Goal: Information Seeking & Learning: Learn about a topic

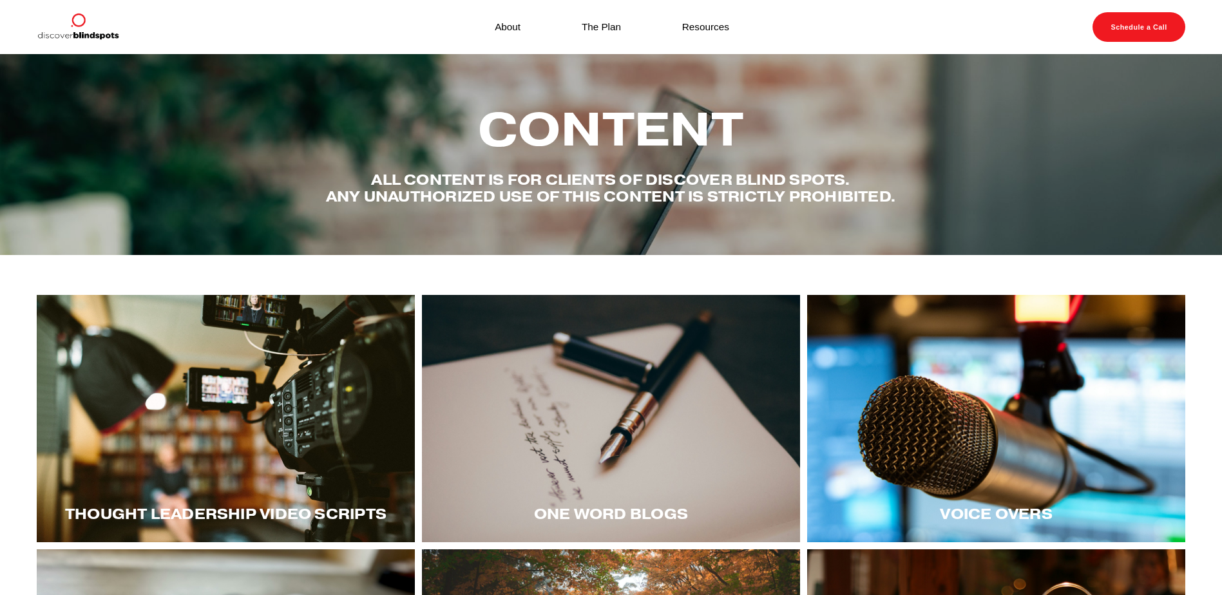
click at [273, 411] on div at bounding box center [226, 418] width 378 height 247
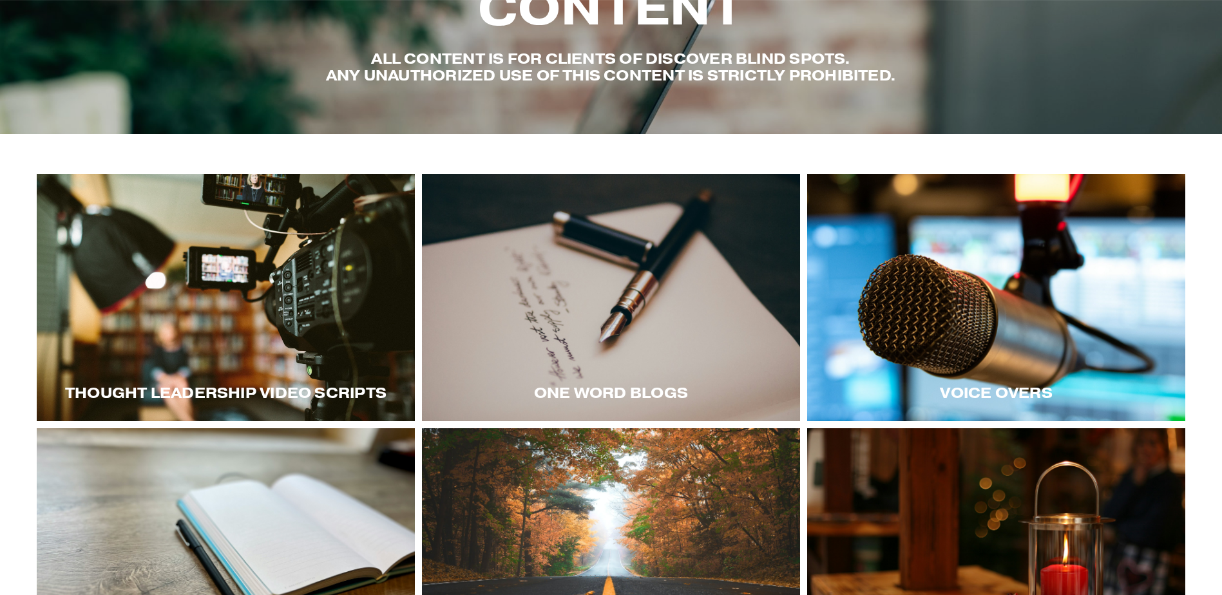
scroll to position [129, 0]
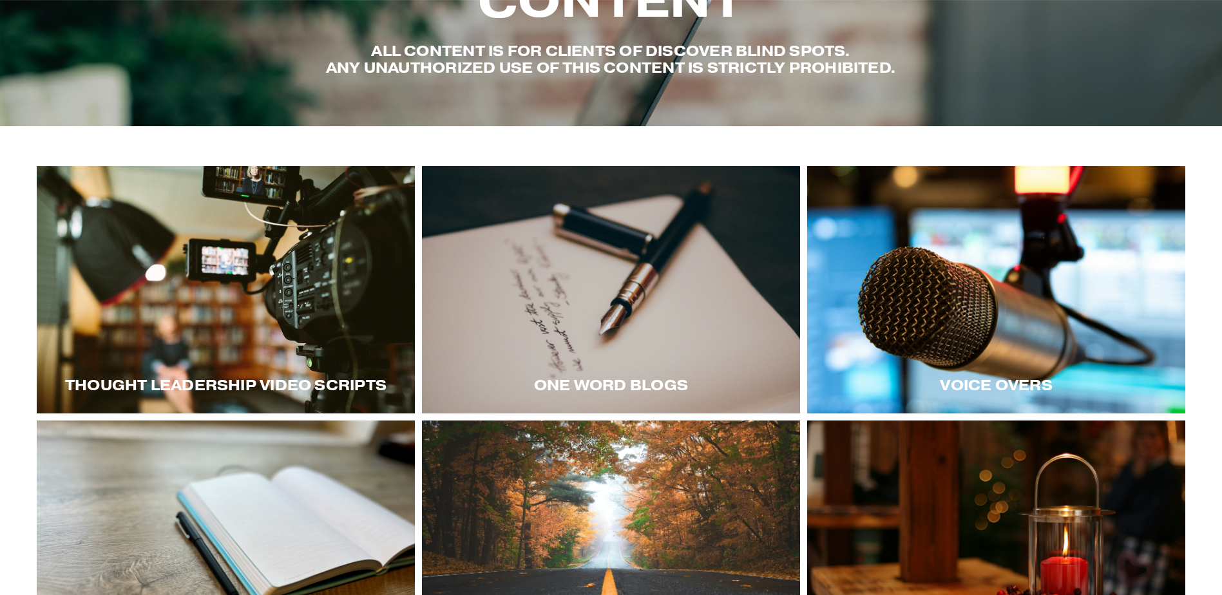
click at [1052, 315] on div at bounding box center [996, 289] width 378 height 247
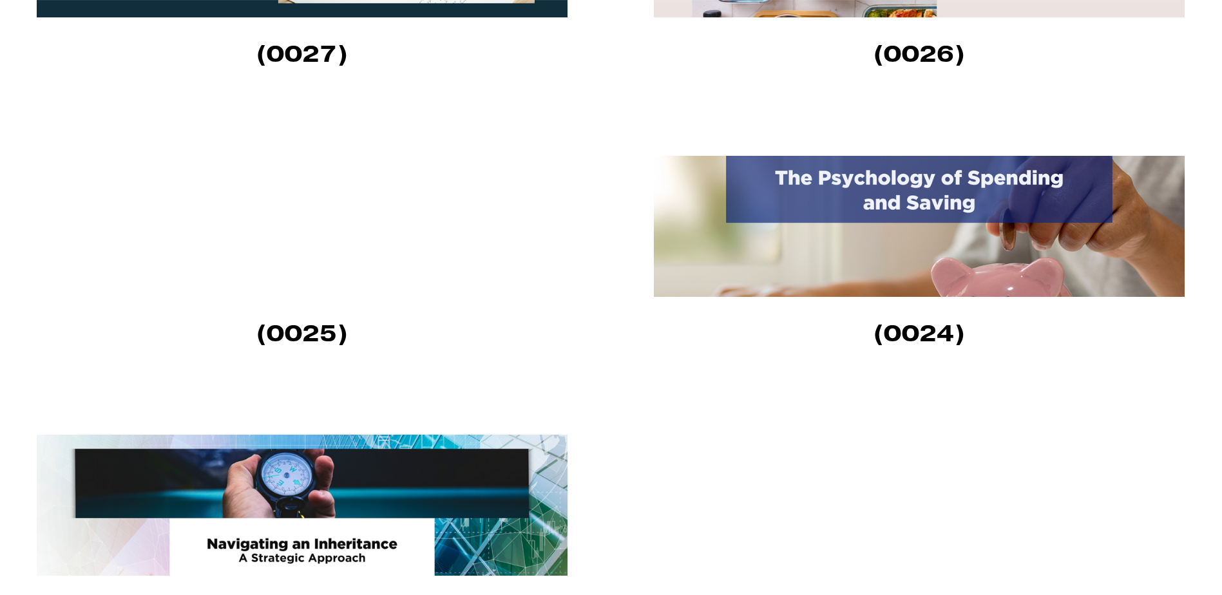
scroll to position [1160, 0]
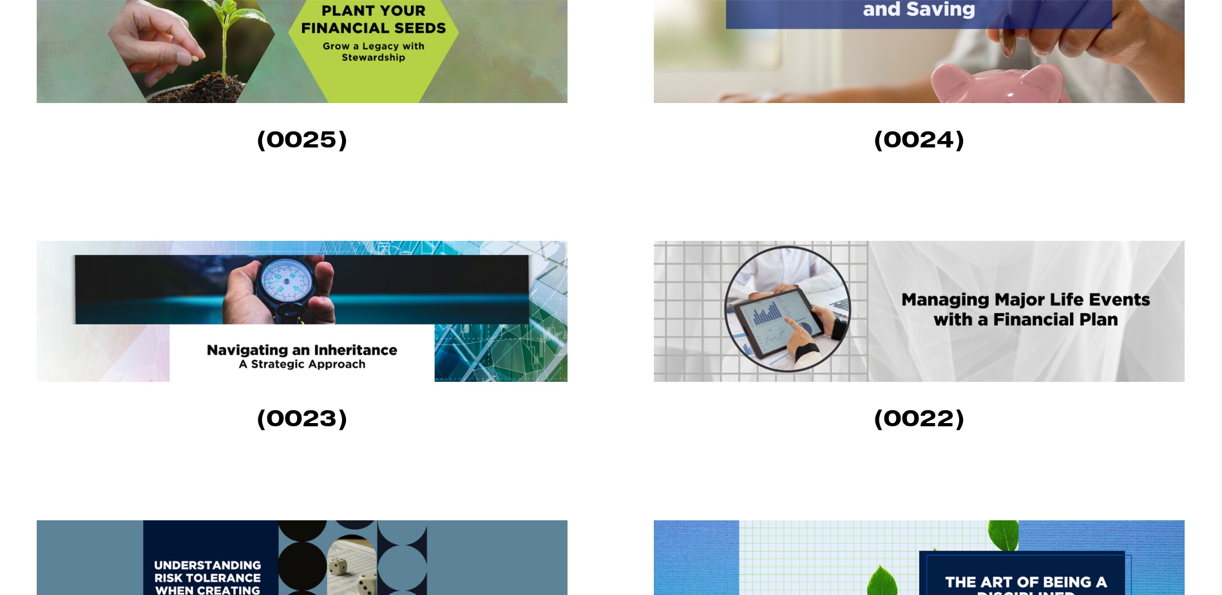
click at [1007, 321] on img at bounding box center [919, 311] width 531 height 141
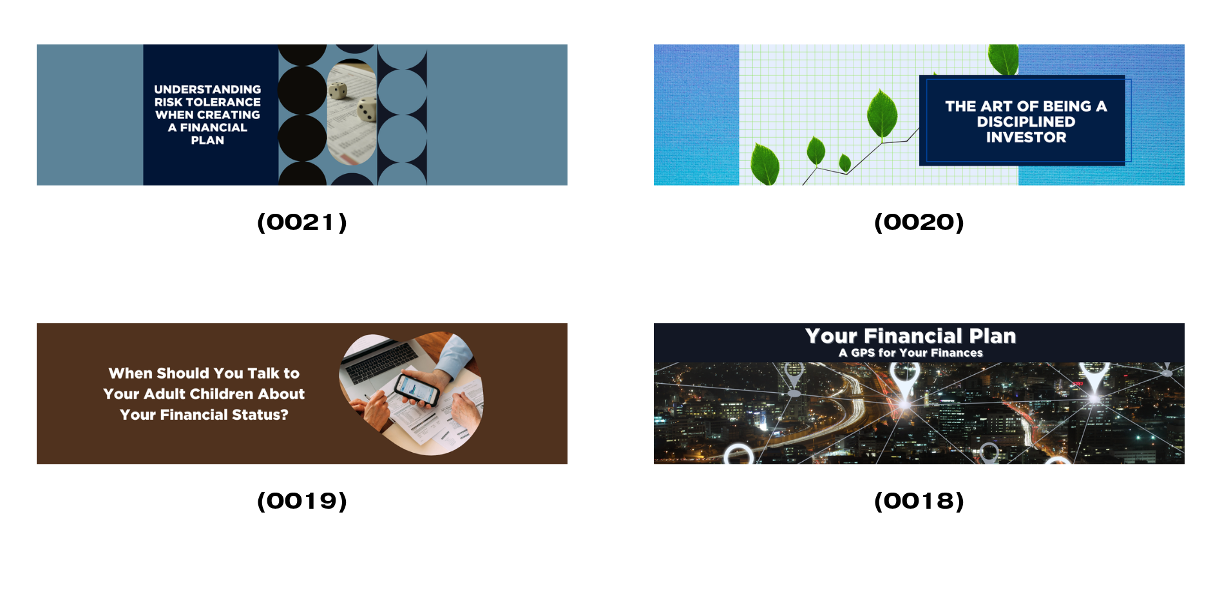
scroll to position [1675, 0]
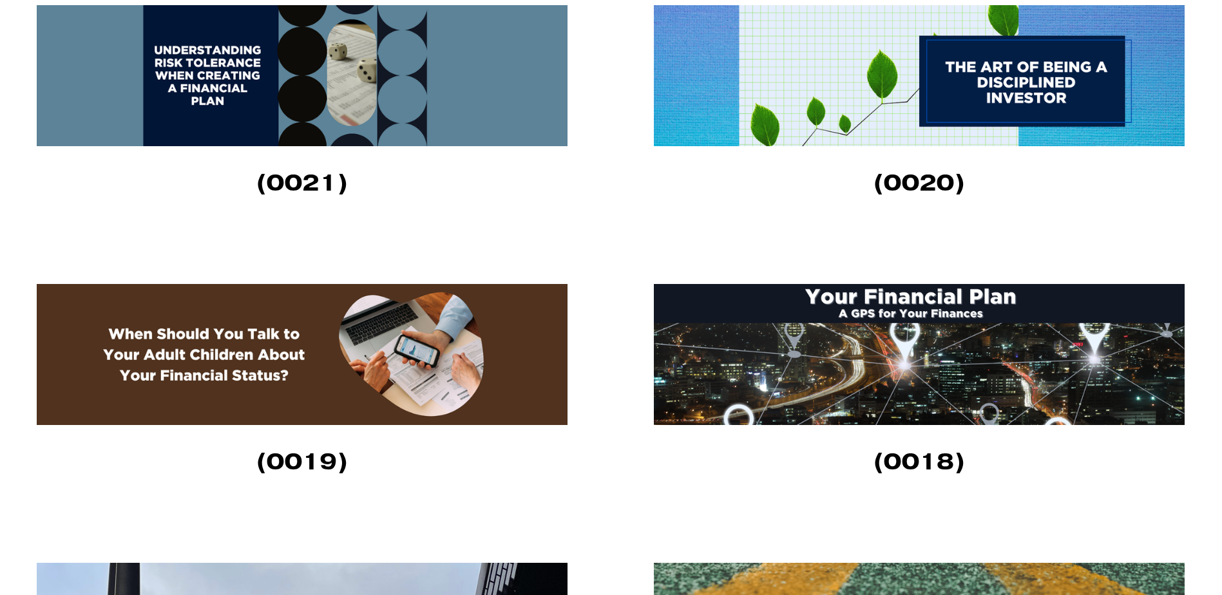
click at [909, 349] on img at bounding box center [919, 354] width 531 height 141
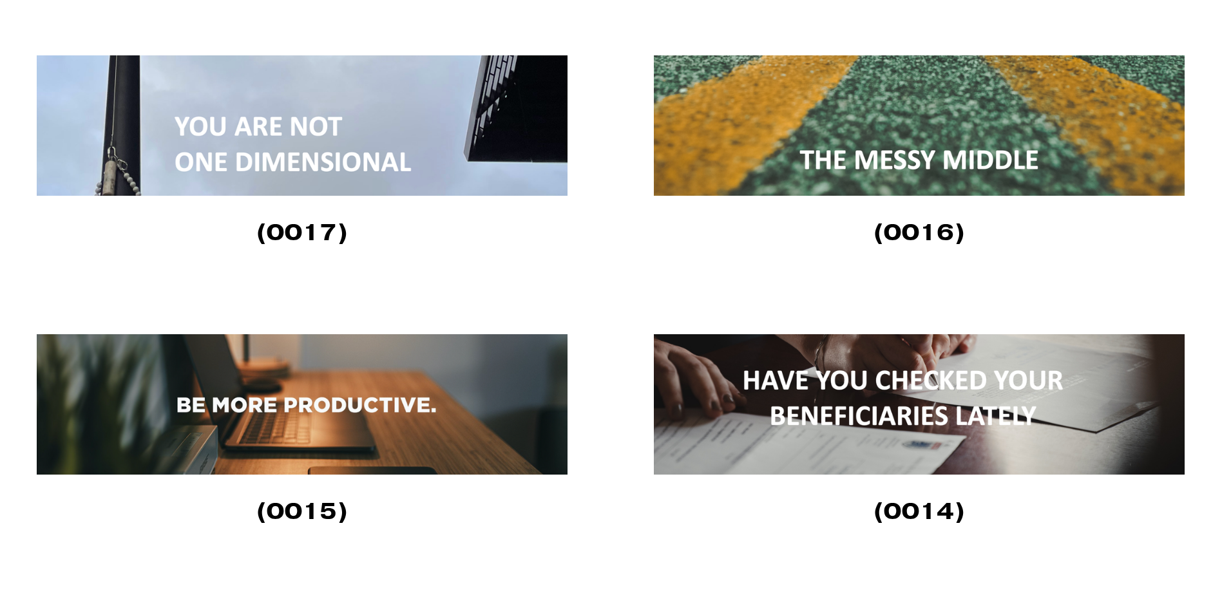
scroll to position [2255, 0]
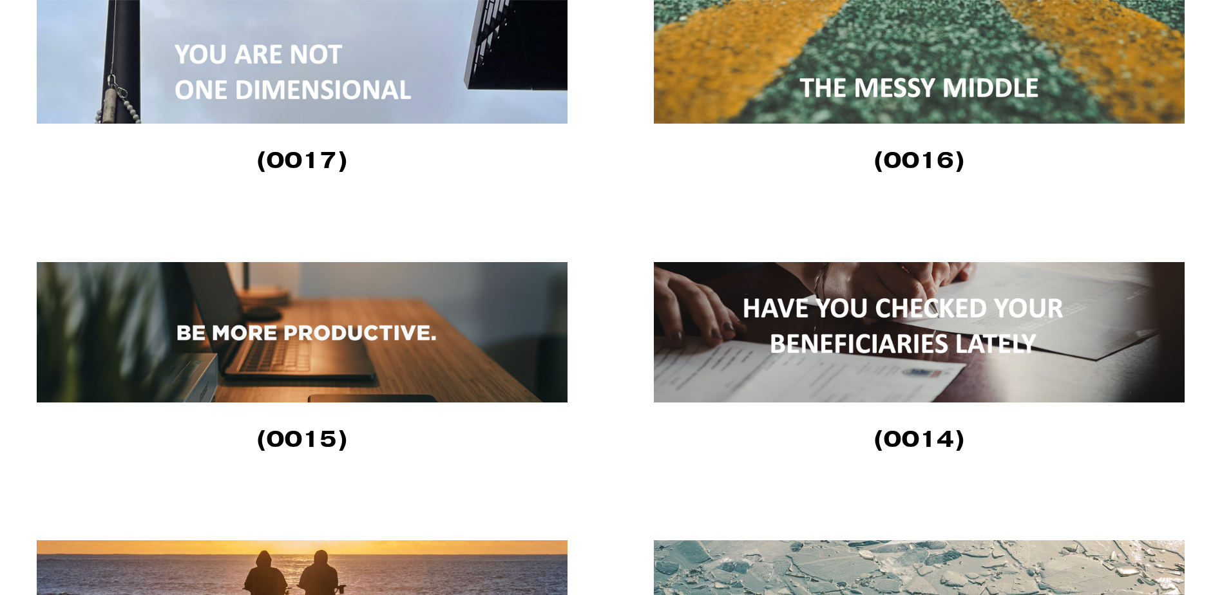
click at [917, 334] on img at bounding box center [919, 332] width 531 height 140
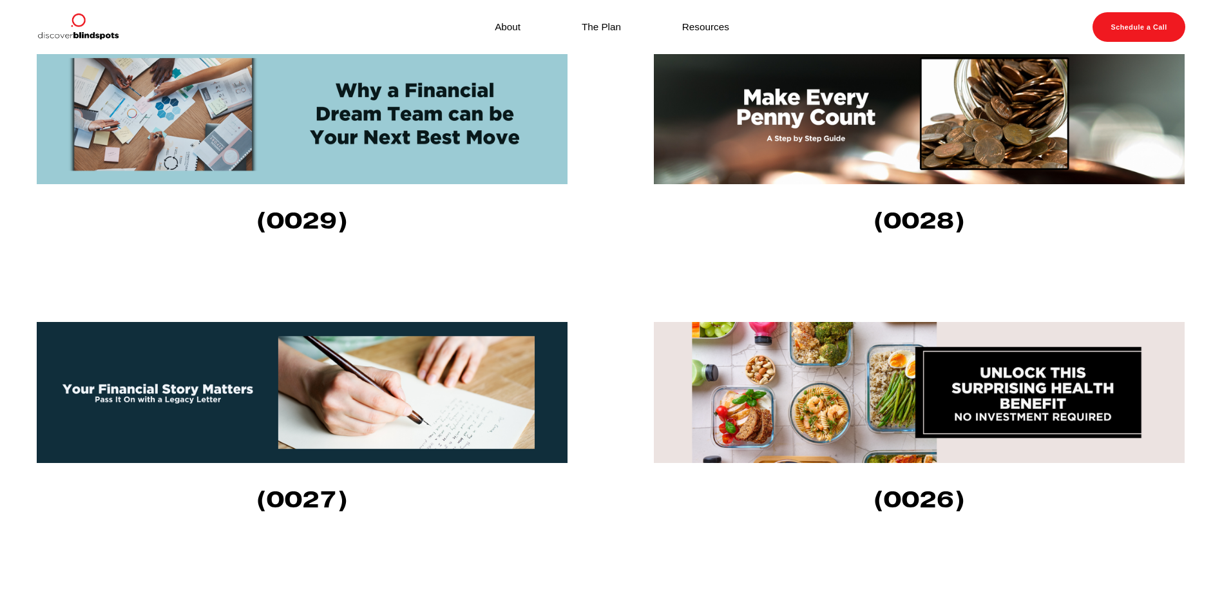
scroll to position [387, 0]
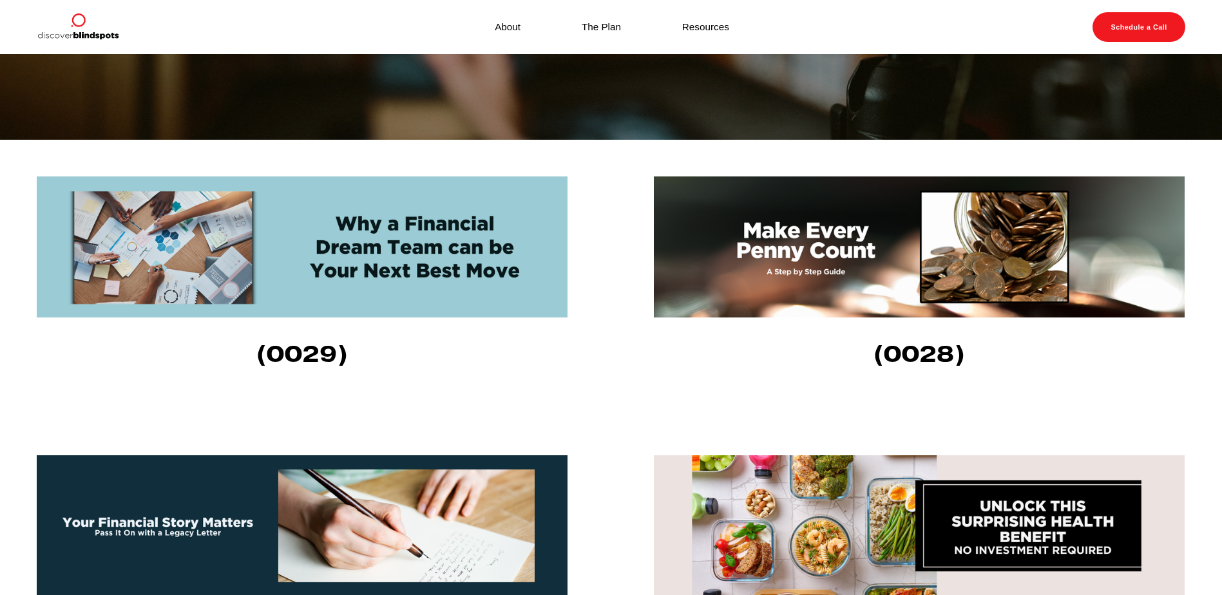
click at [802, 277] on img at bounding box center [919, 247] width 531 height 141
click at [400, 256] on img at bounding box center [302, 247] width 531 height 141
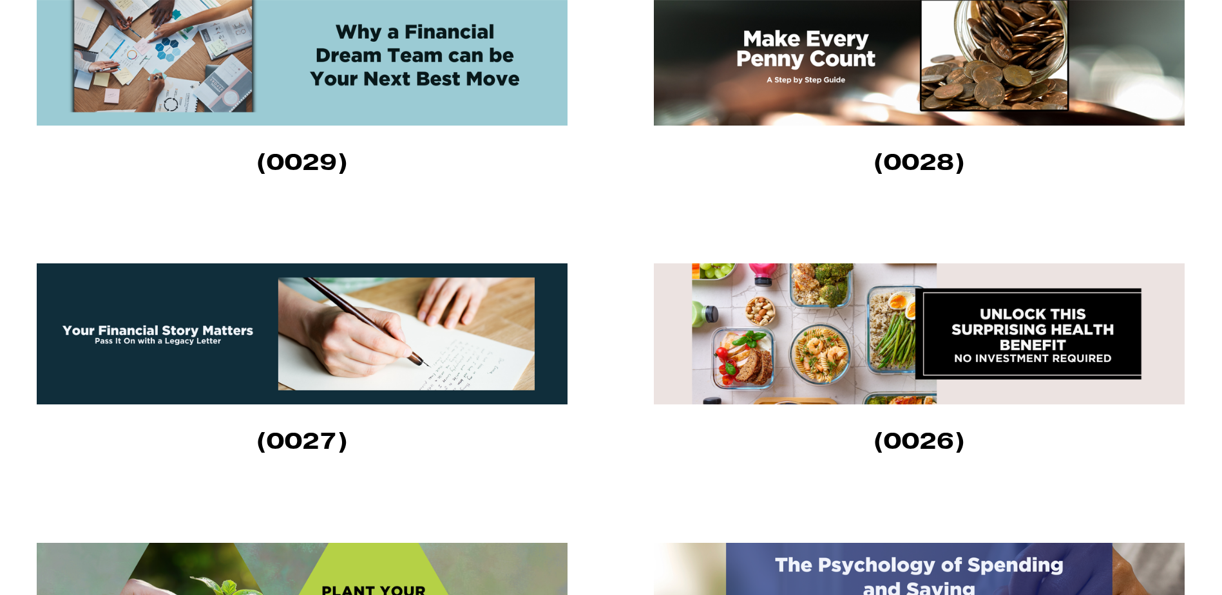
scroll to position [580, 0]
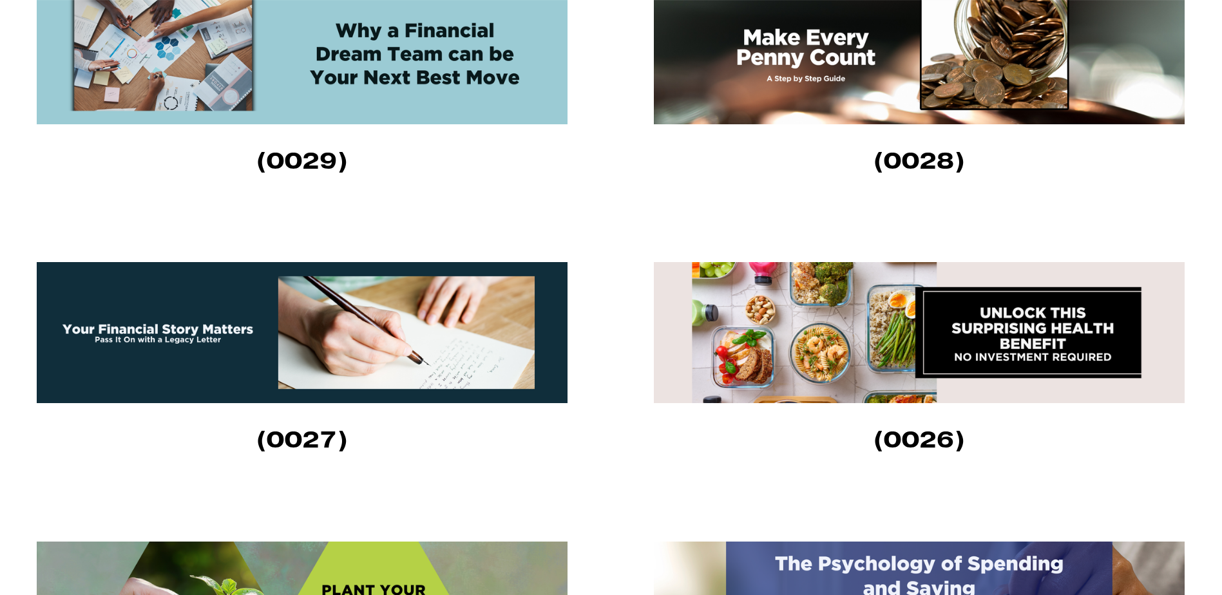
click at [369, 299] on img at bounding box center [302, 332] width 531 height 141
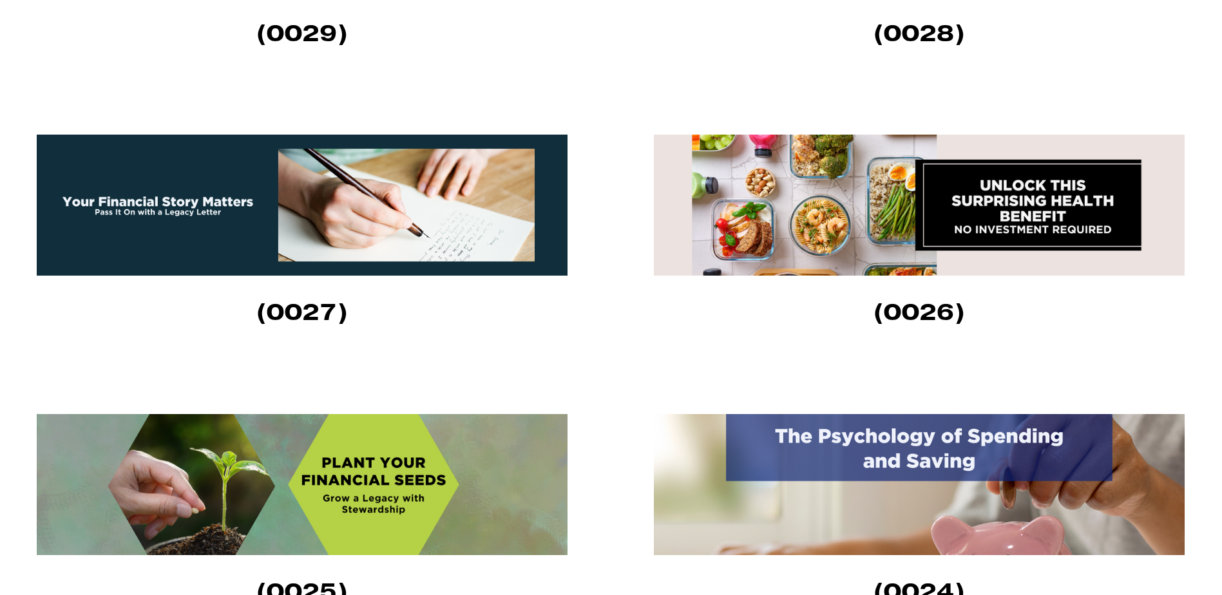
scroll to position [709, 0]
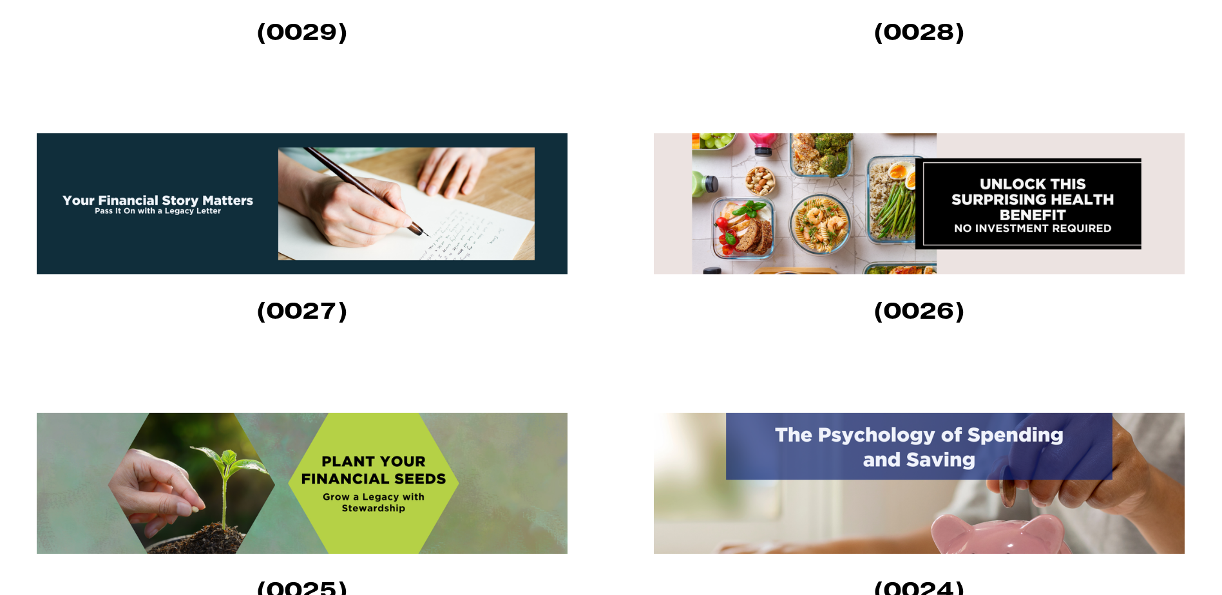
click at [843, 233] on img at bounding box center [919, 203] width 531 height 141
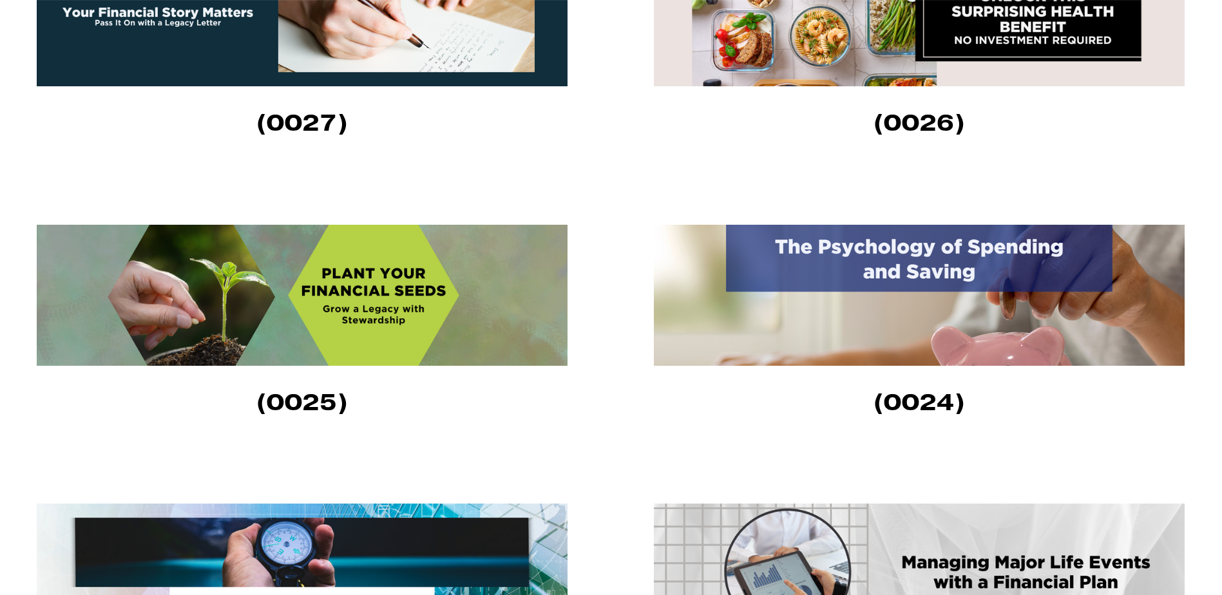
scroll to position [902, 0]
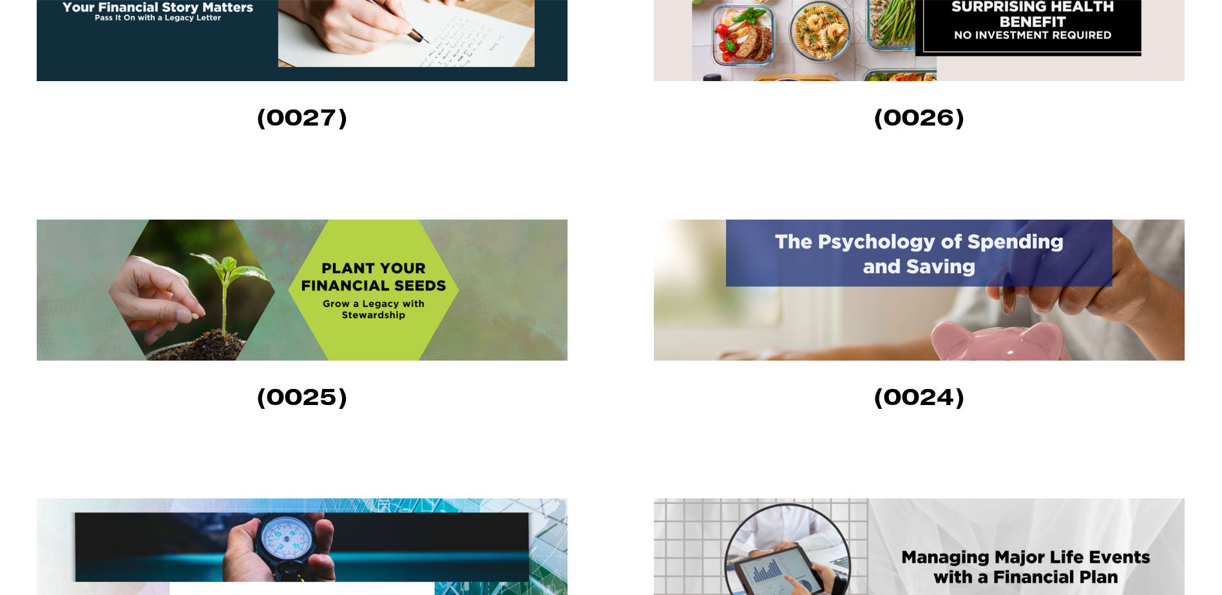
click at [350, 306] on img at bounding box center [302, 290] width 531 height 141
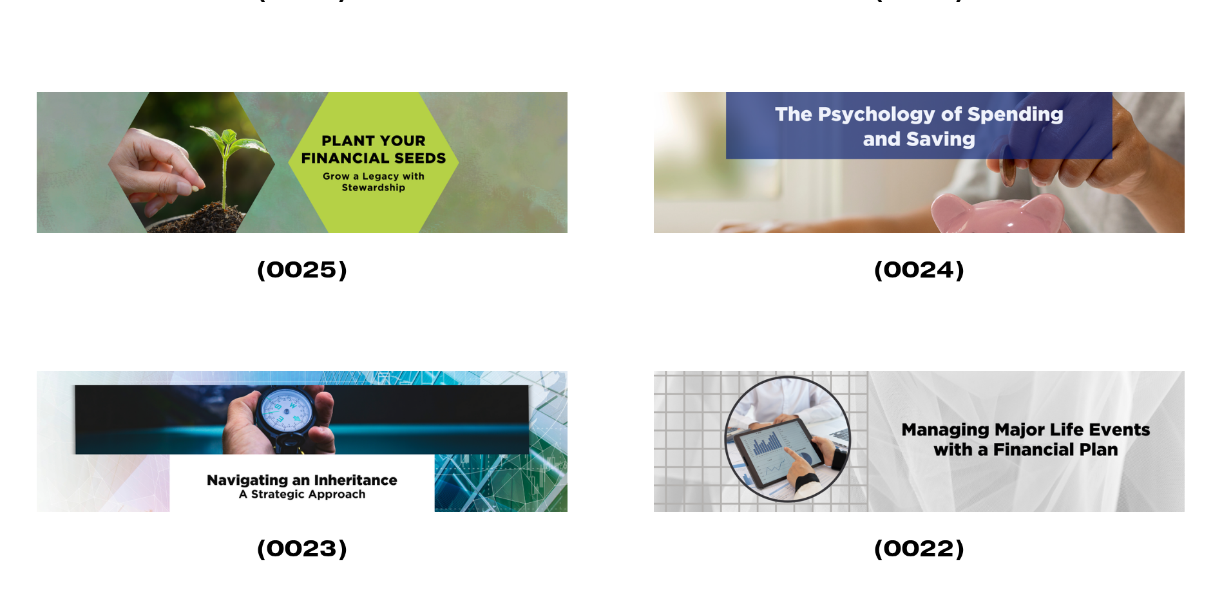
scroll to position [1031, 0]
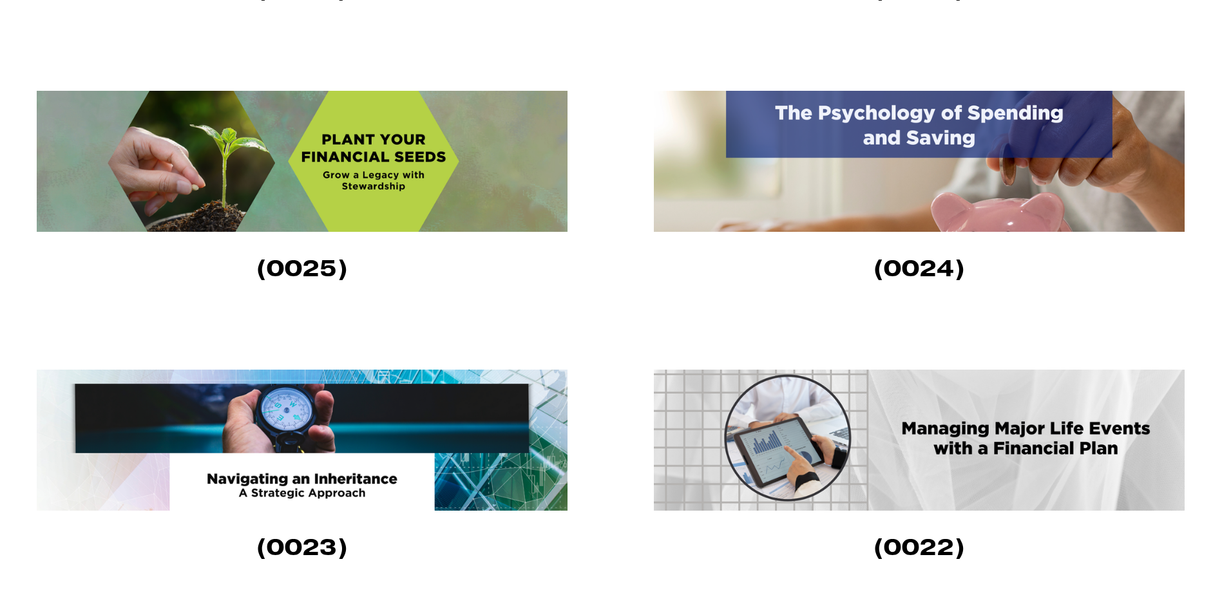
click at [898, 165] on img at bounding box center [919, 161] width 531 height 141
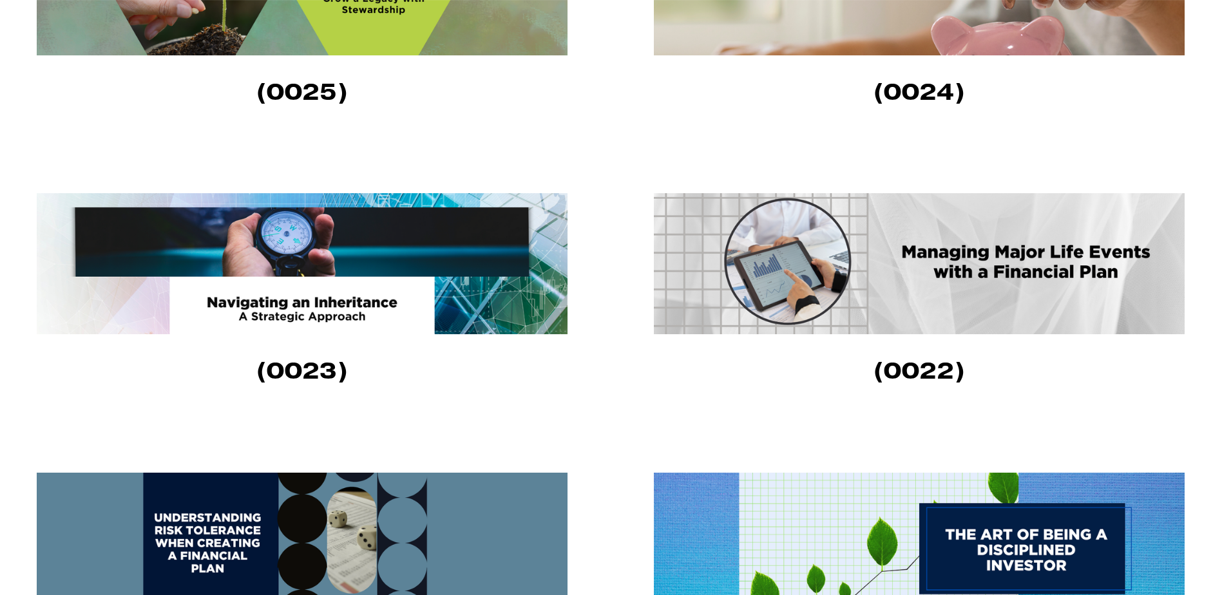
scroll to position [1224, 0]
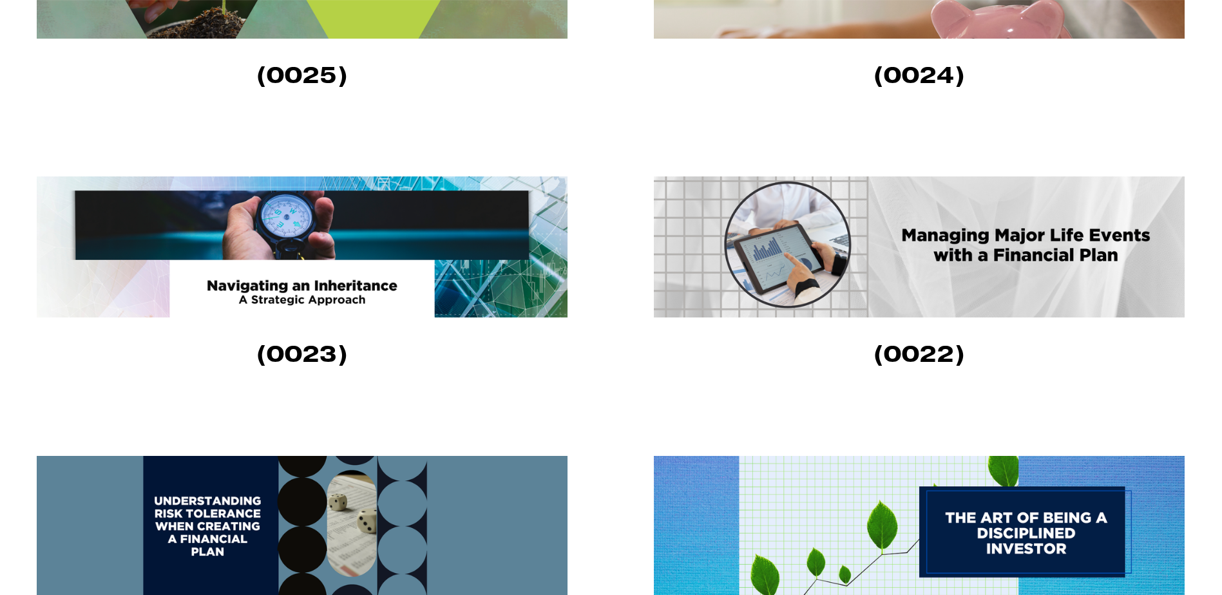
click at [900, 267] on img at bounding box center [919, 247] width 531 height 141
click at [323, 278] on img at bounding box center [302, 247] width 531 height 141
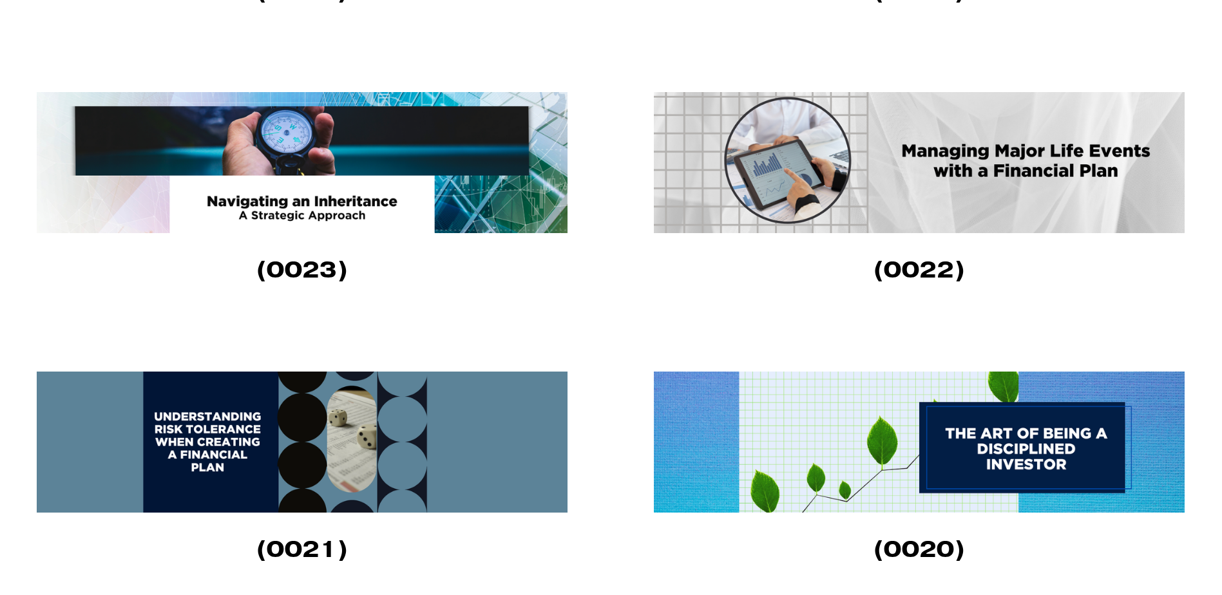
scroll to position [1418, 0]
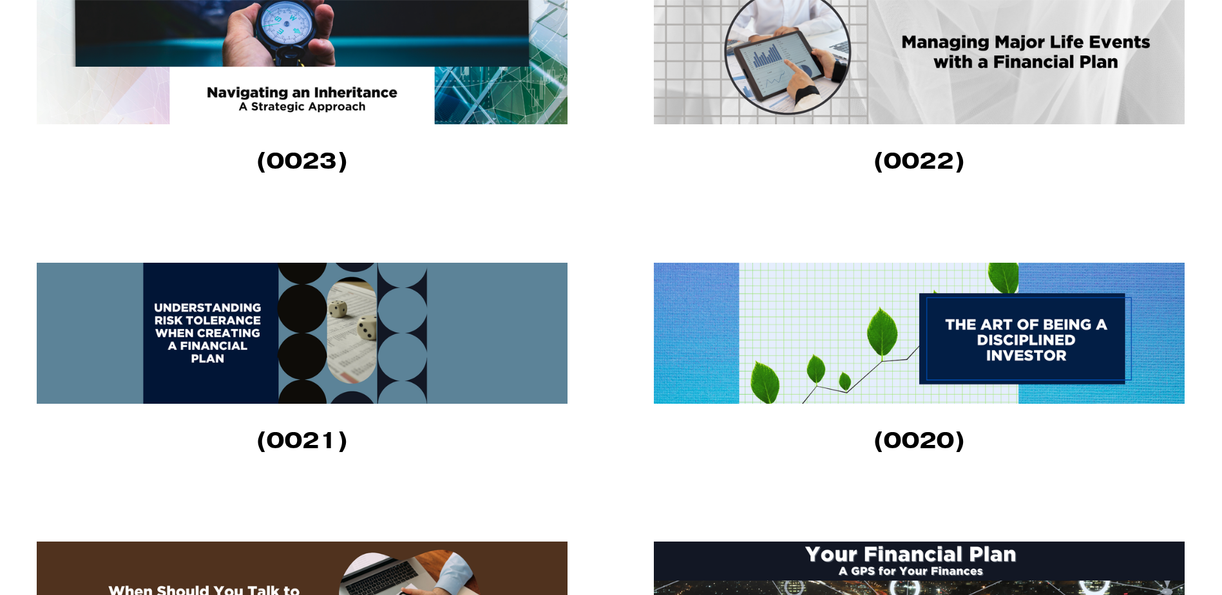
click at [966, 352] on img at bounding box center [919, 333] width 531 height 141
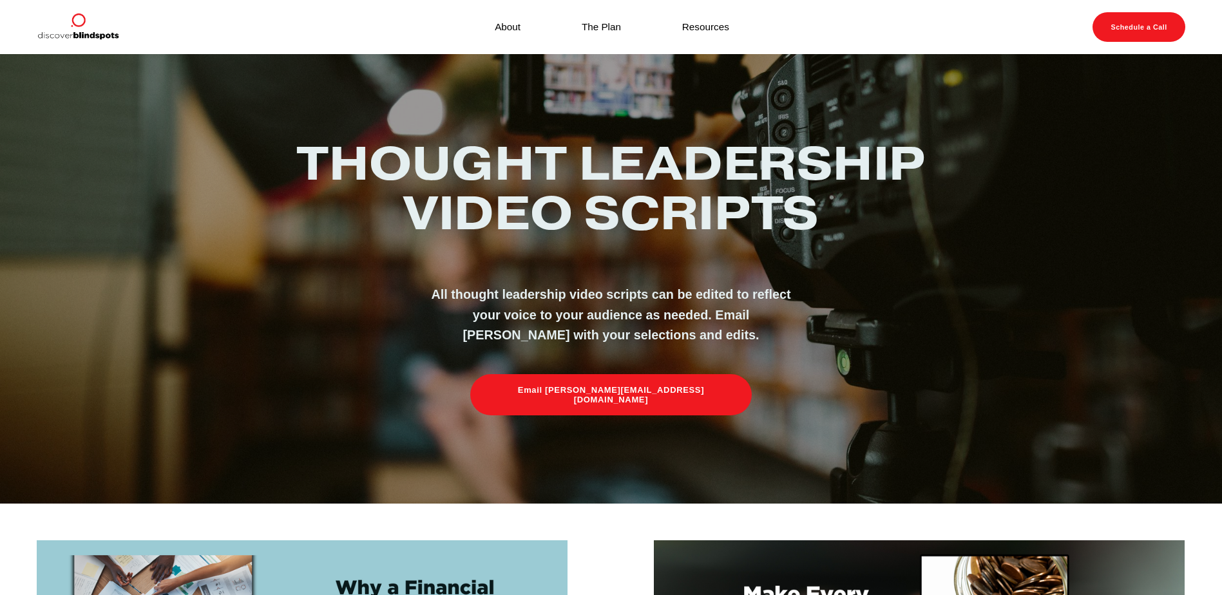
scroll to position [0, 0]
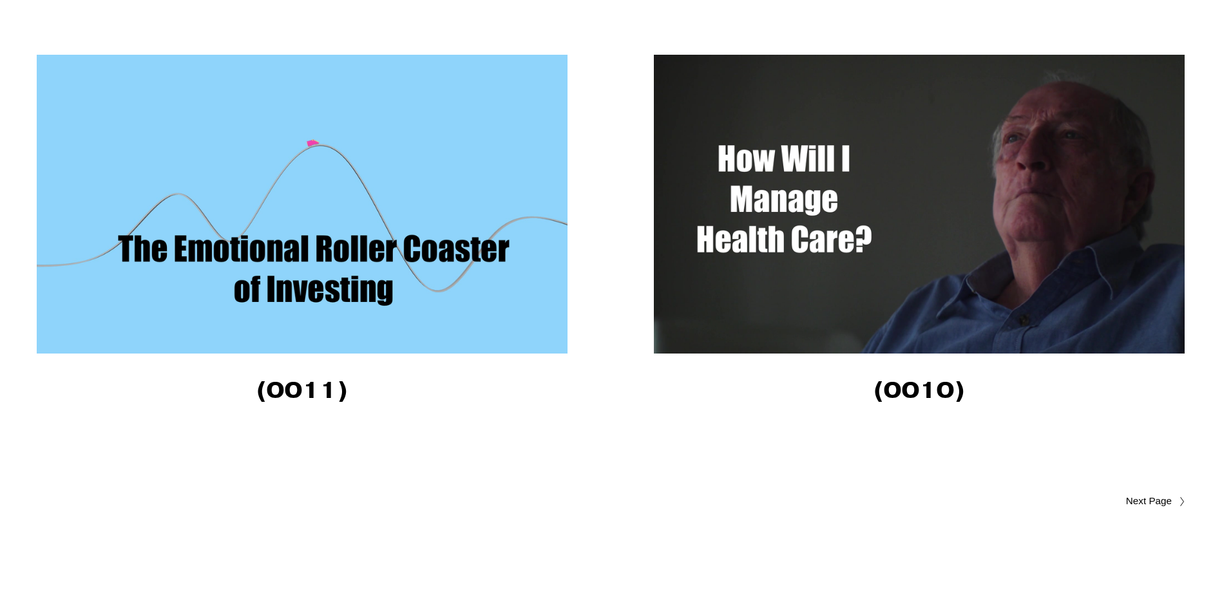
scroll to position [4542, 0]
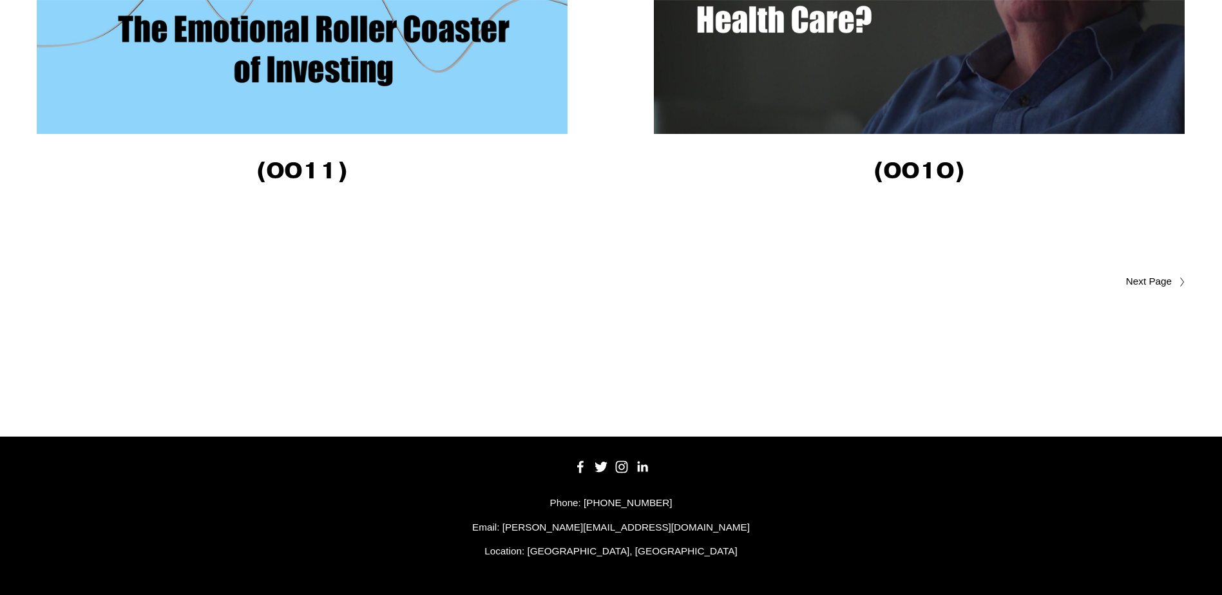
click at [1152, 278] on span "Older Posts" at bounding box center [1123, 281] width 97 height 15
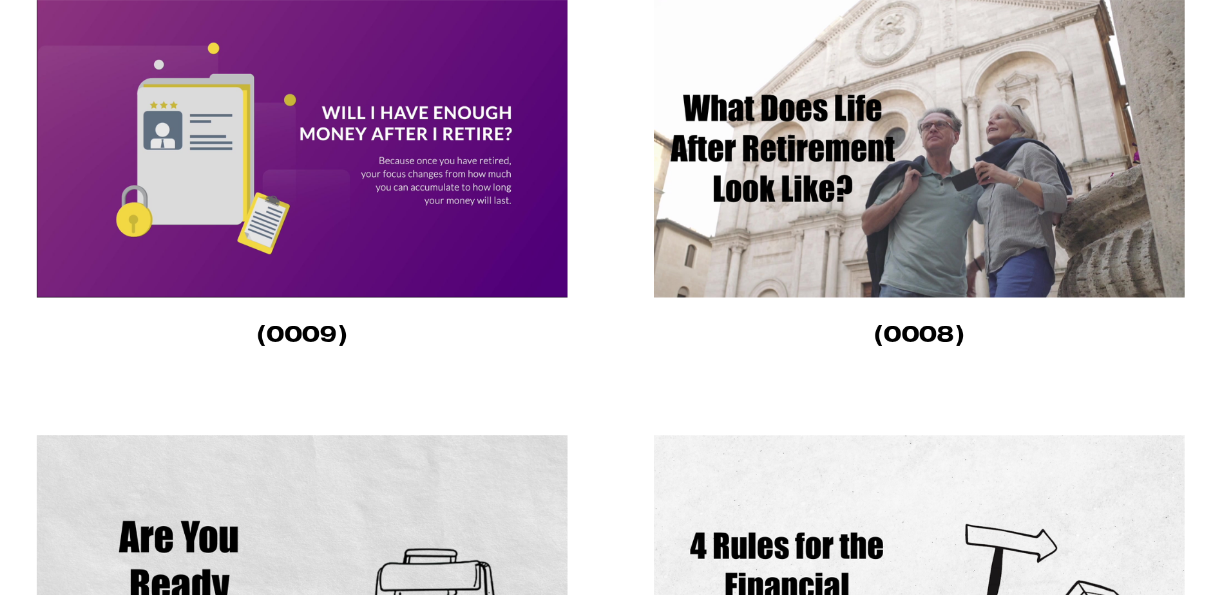
scroll to position [322, 0]
